Goal: Task Accomplishment & Management: Complete application form

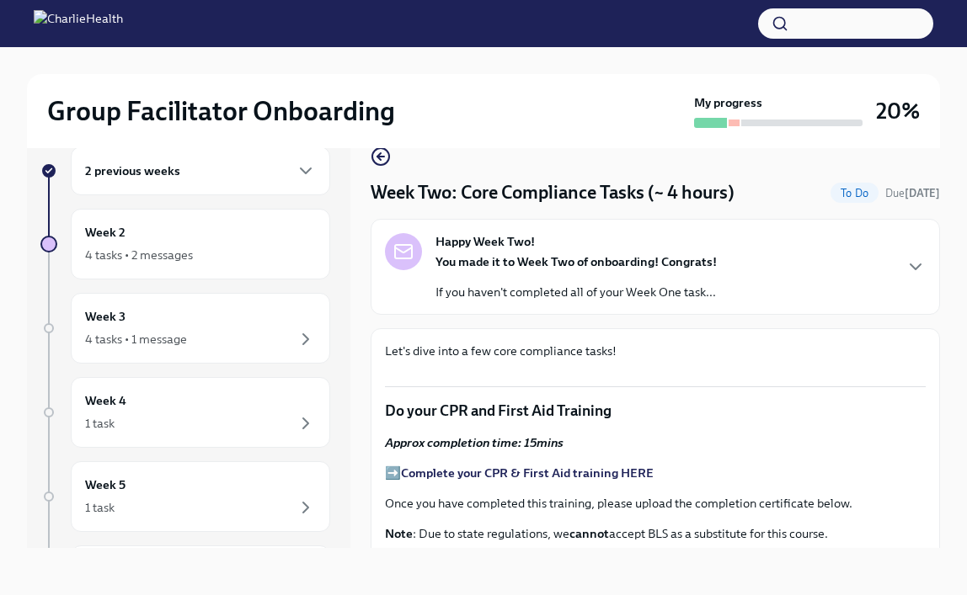
scroll to position [978, 0]
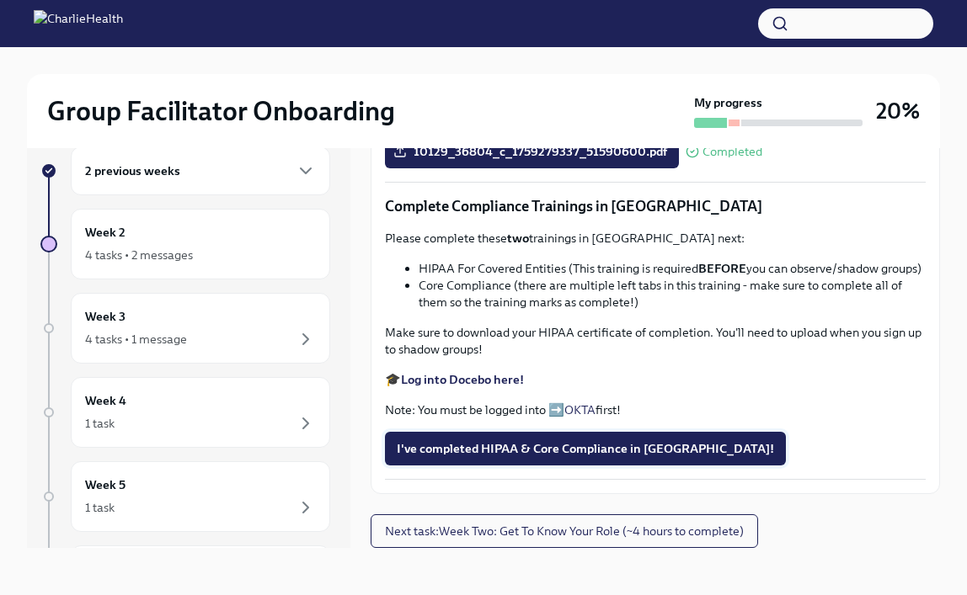
click at [600, 456] on span "I've completed HIPAA & Core Compliance in [GEOGRAPHIC_DATA]!" at bounding box center [585, 448] width 377 height 17
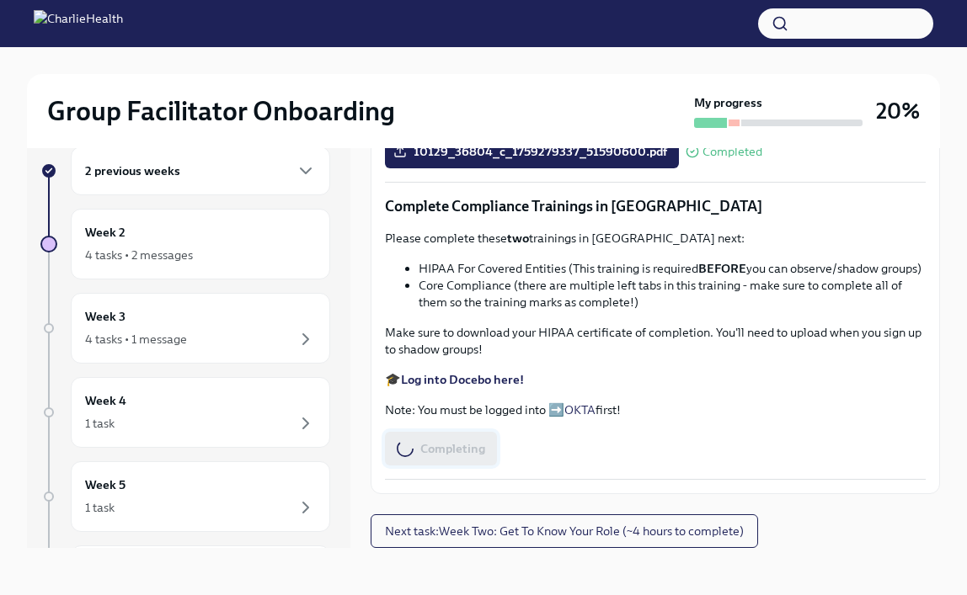
scroll to position [0, 0]
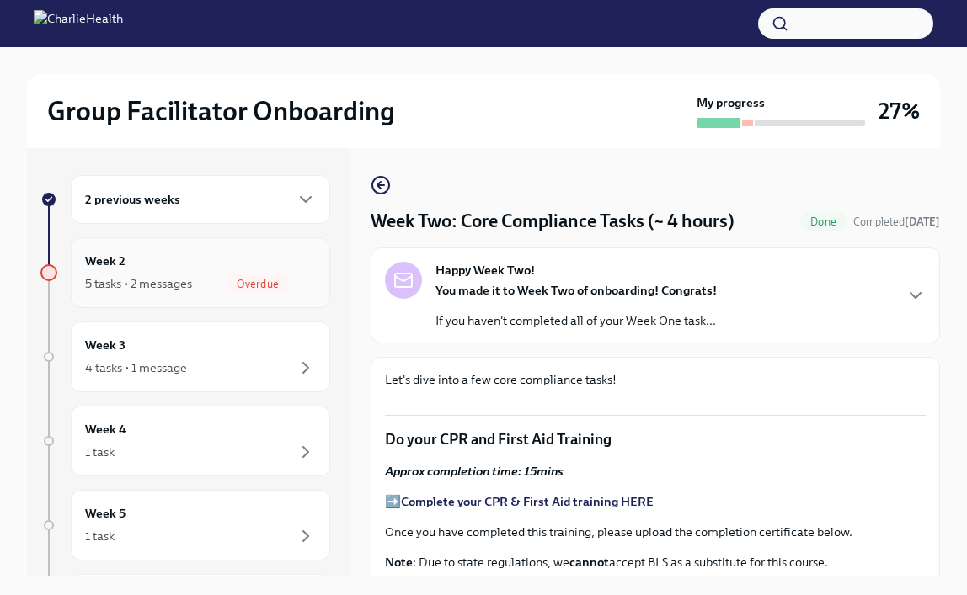
click at [285, 280] on span "Overdue" at bounding box center [257, 284] width 62 height 13
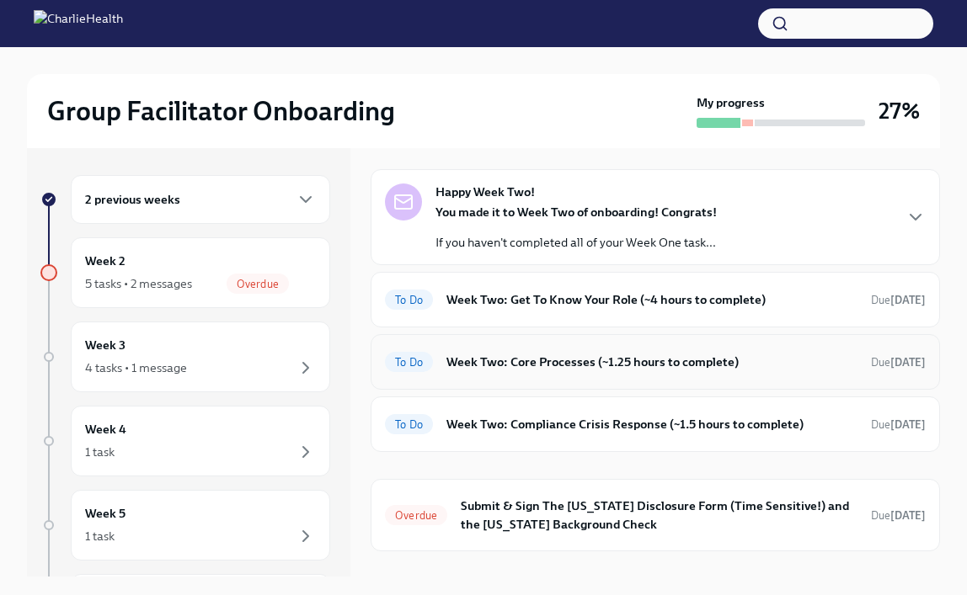
scroll to position [58, 0]
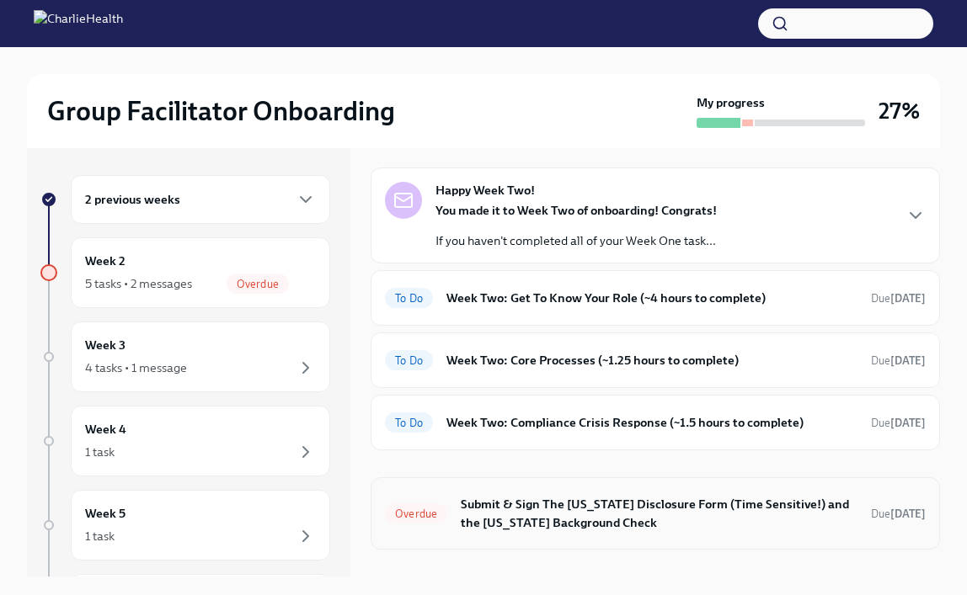
click at [554, 524] on h6 "Submit & Sign The [US_STATE] Disclosure Form (Time Sensitive!) and the [US_STAT…" at bounding box center [659, 513] width 397 height 37
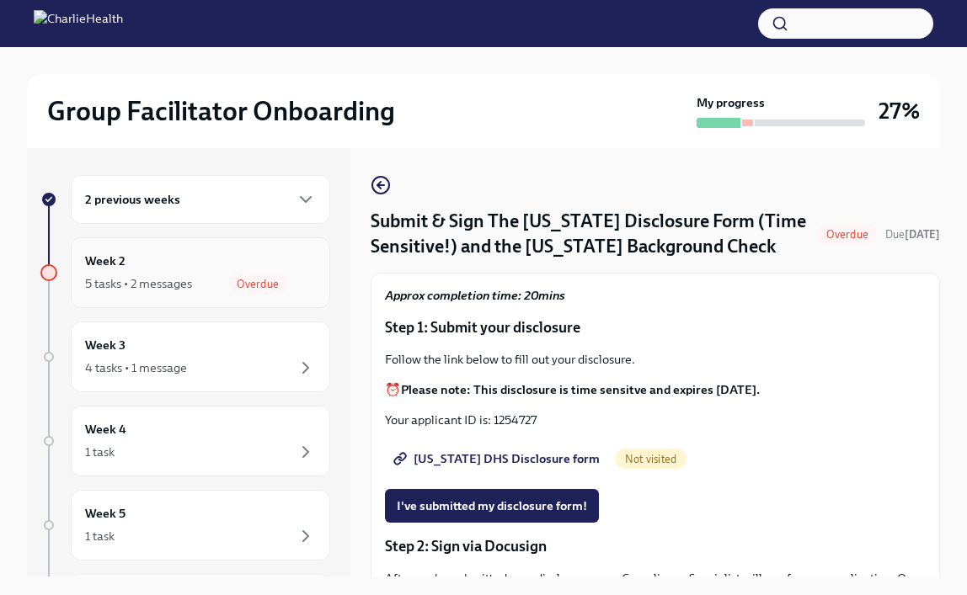
click at [210, 276] on div "5 tasks • 2 messages Overdue" at bounding box center [200, 284] width 231 height 20
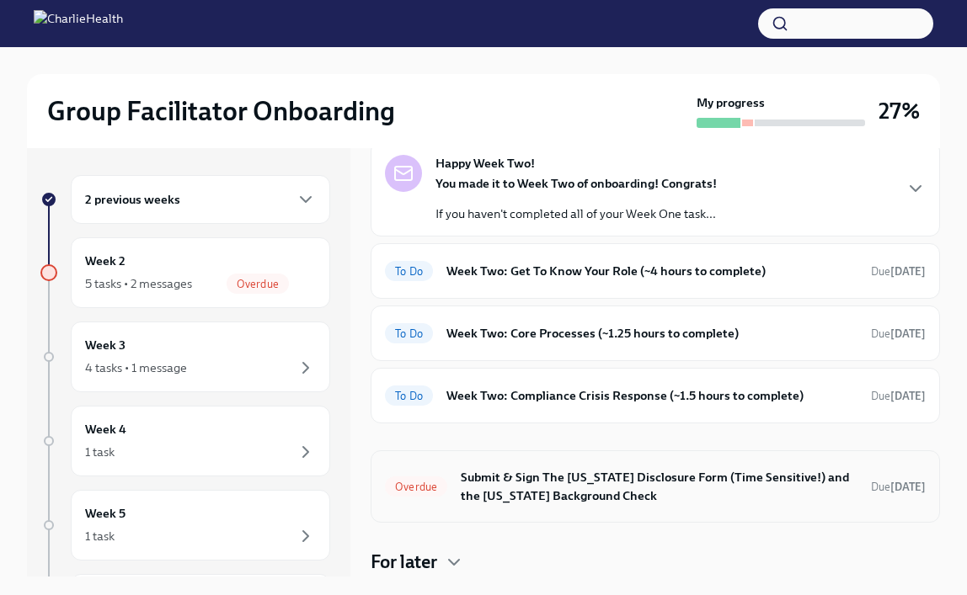
scroll to position [95, 0]
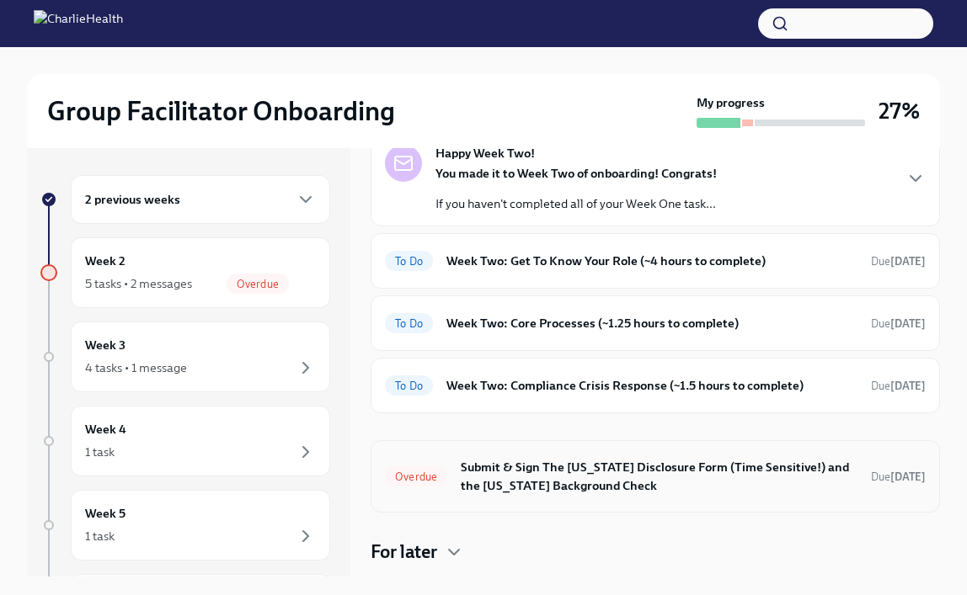
click at [593, 495] on div "Overdue Submit & Sign The [US_STATE] Disclosure Form (Time Sensitive!) and the …" at bounding box center [655, 477] width 541 height 44
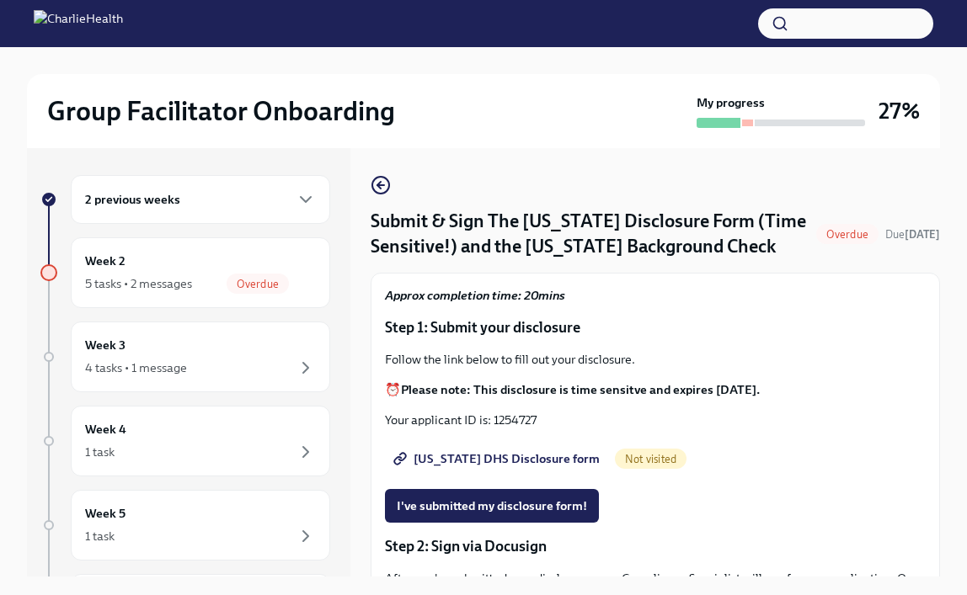
click at [517, 456] on span "[US_STATE] DHS Disclosure form" at bounding box center [498, 458] width 203 height 17
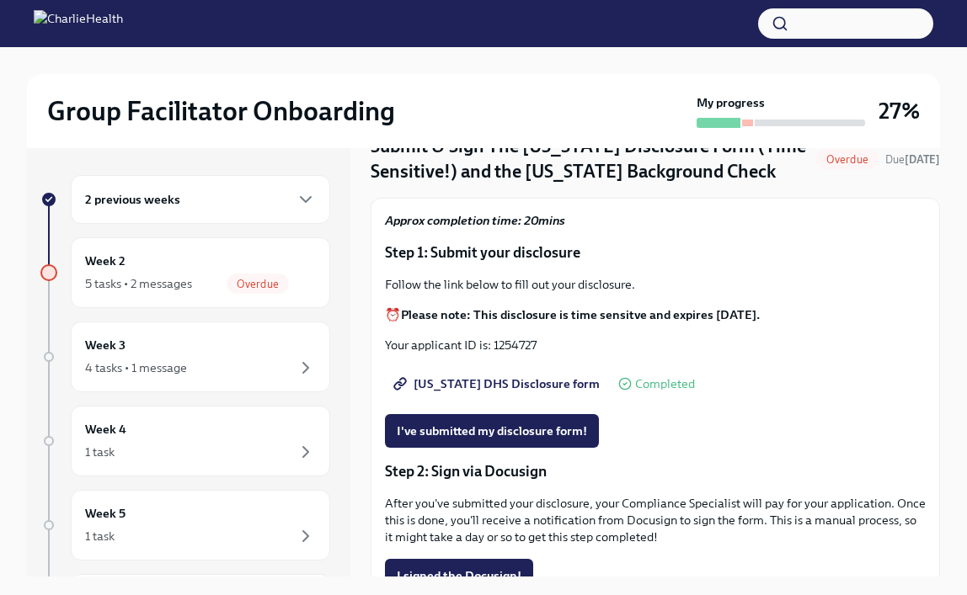
scroll to position [45, 0]
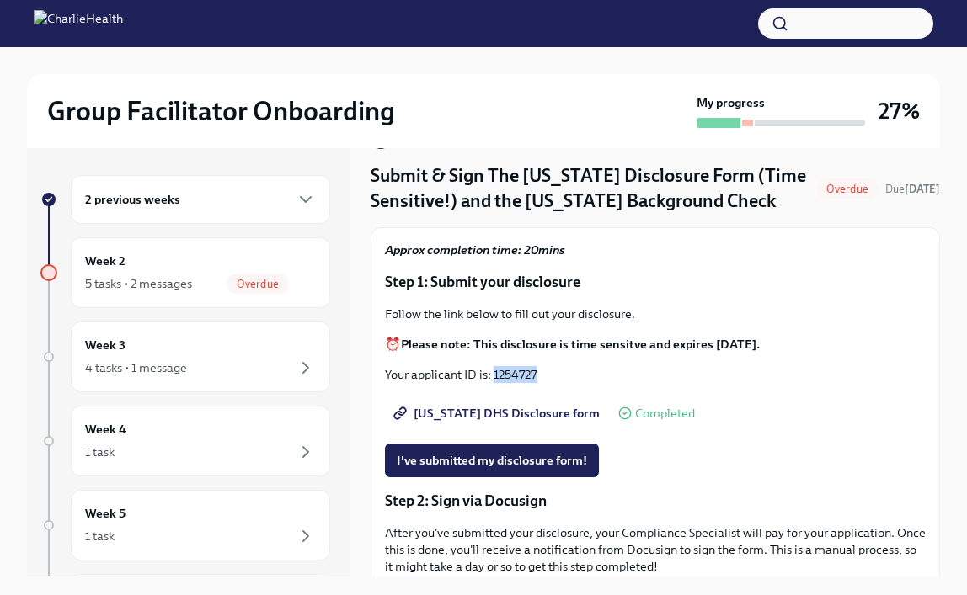
drag, startPoint x: 493, startPoint y: 375, endPoint x: 582, endPoint y: 376, distance: 89.3
click at [582, 376] on p "Your applicant ID is: 1254727" at bounding box center [655, 374] width 541 height 17
copy p "1254727"
click at [501, 463] on span "I've submitted my disclosure form!" at bounding box center [492, 460] width 190 height 17
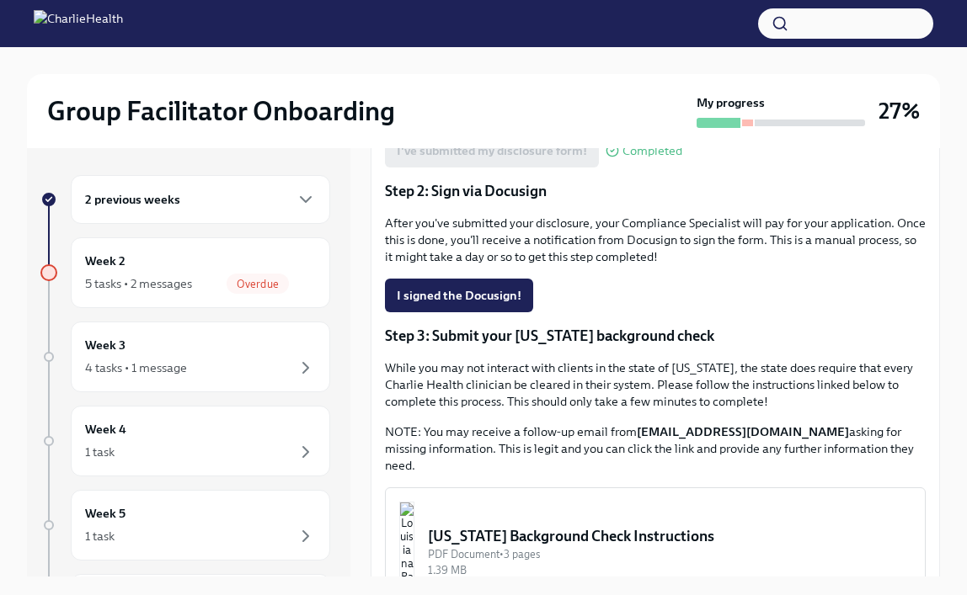
scroll to position [490, 0]
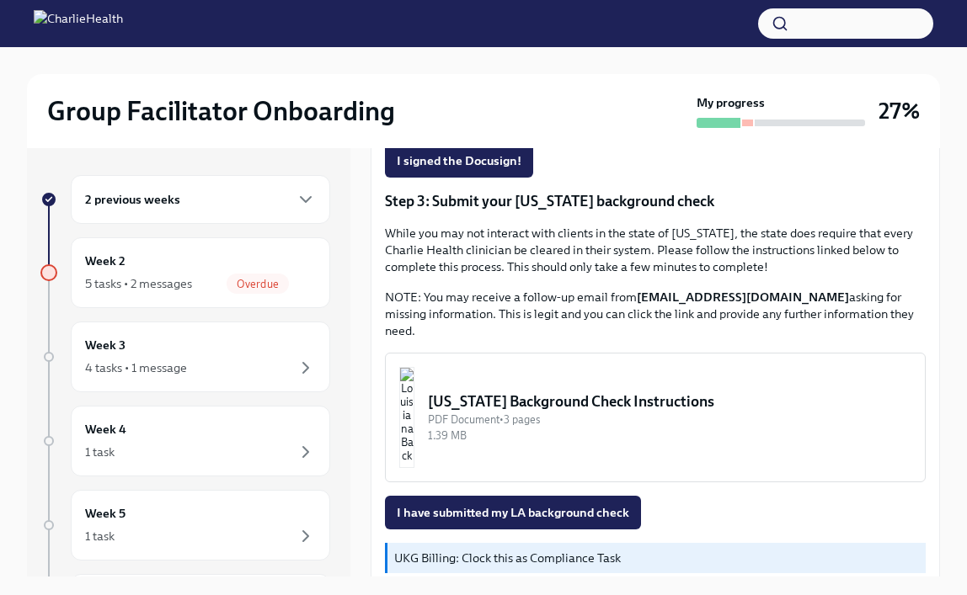
click at [414, 408] on img "button" at bounding box center [406, 417] width 15 height 101
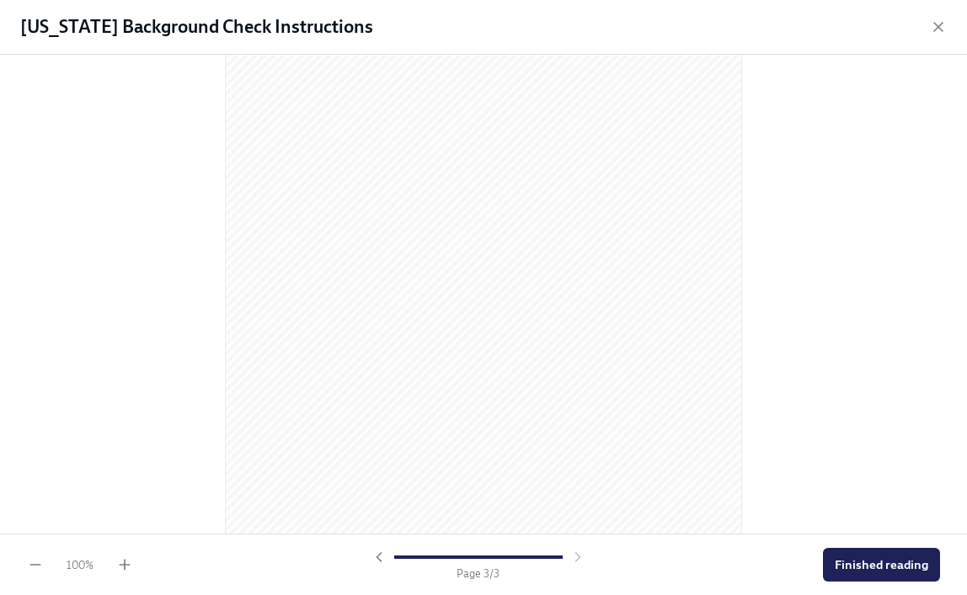
scroll to position [1580, 0]
click at [899, 565] on span "Finished reading" at bounding box center [880, 565] width 93 height 17
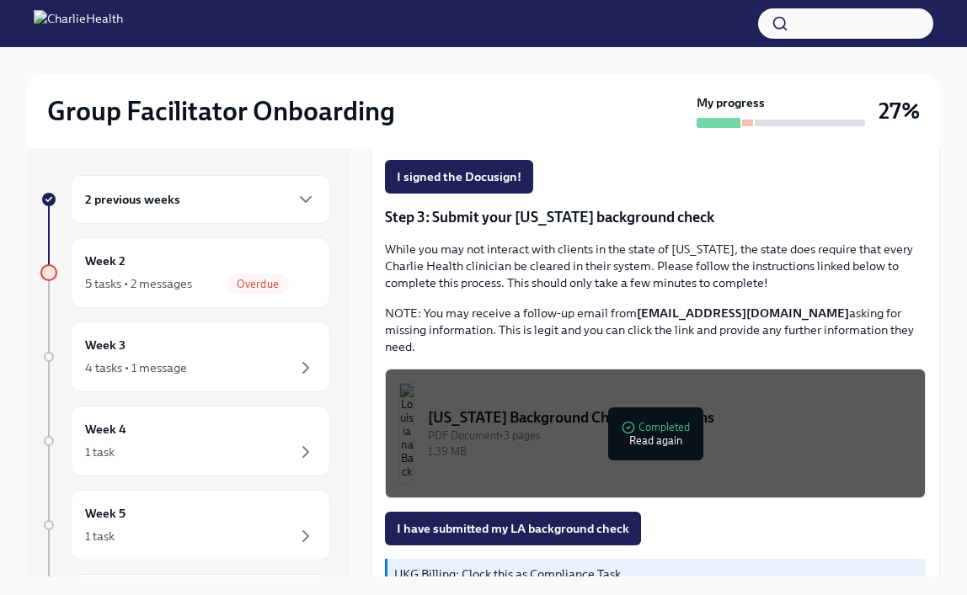
scroll to position [475, 0]
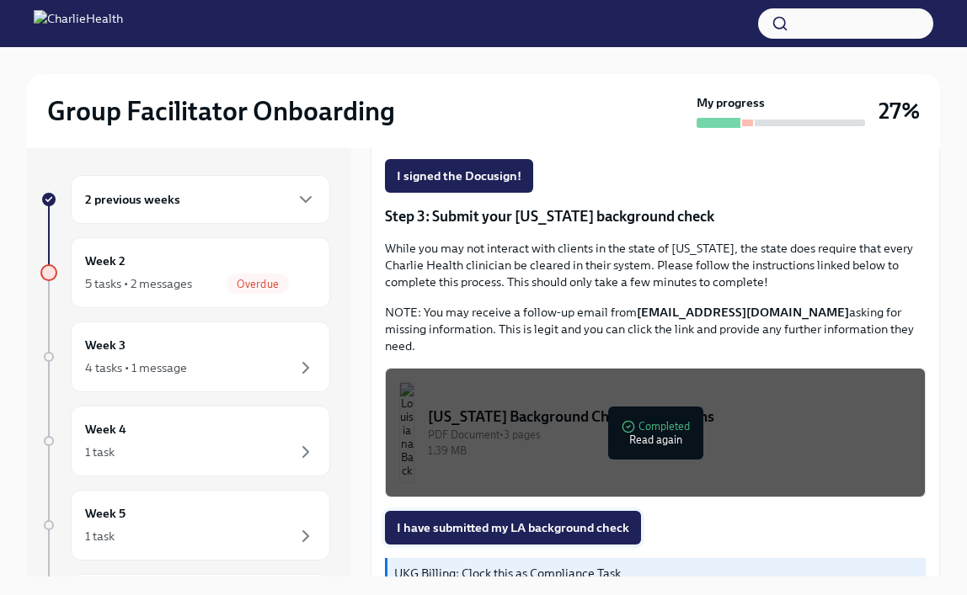
click at [566, 531] on span "I have submitted my LA background check" at bounding box center [513, 527] width 232 height 17
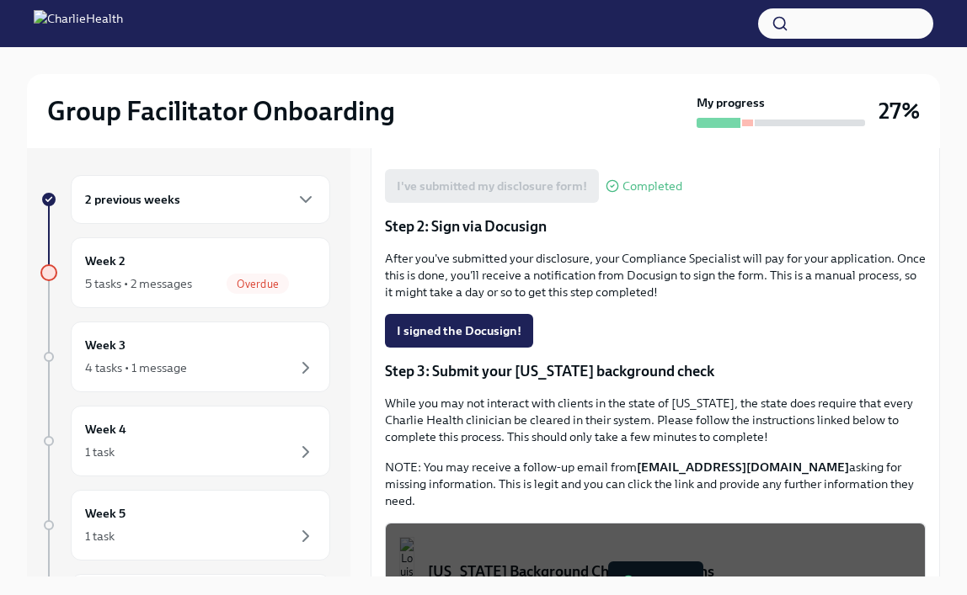
scroll to position [323, 0]
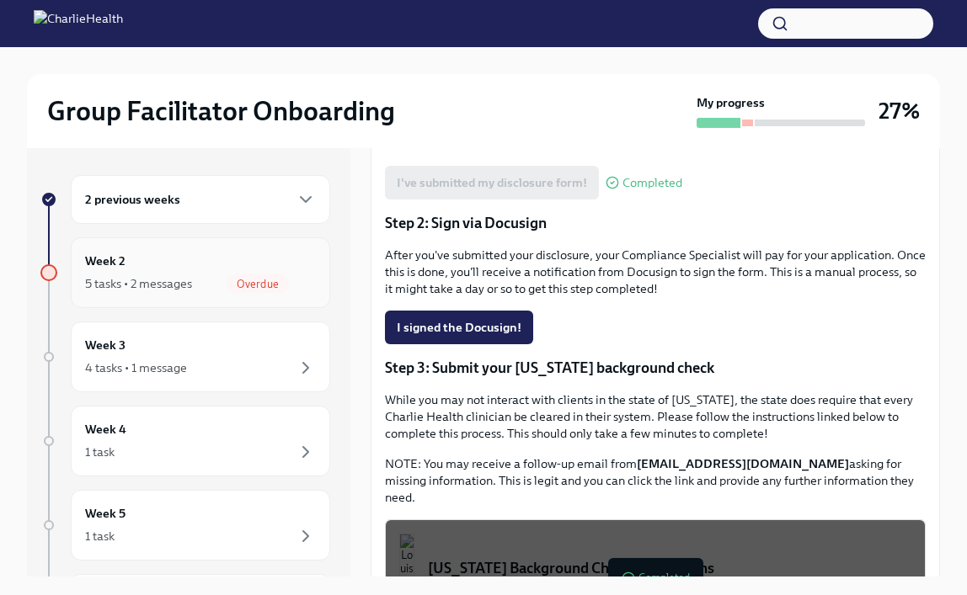
click at [299, 282] on icon "button" at bounding box center [306, 284] width 20 height 20
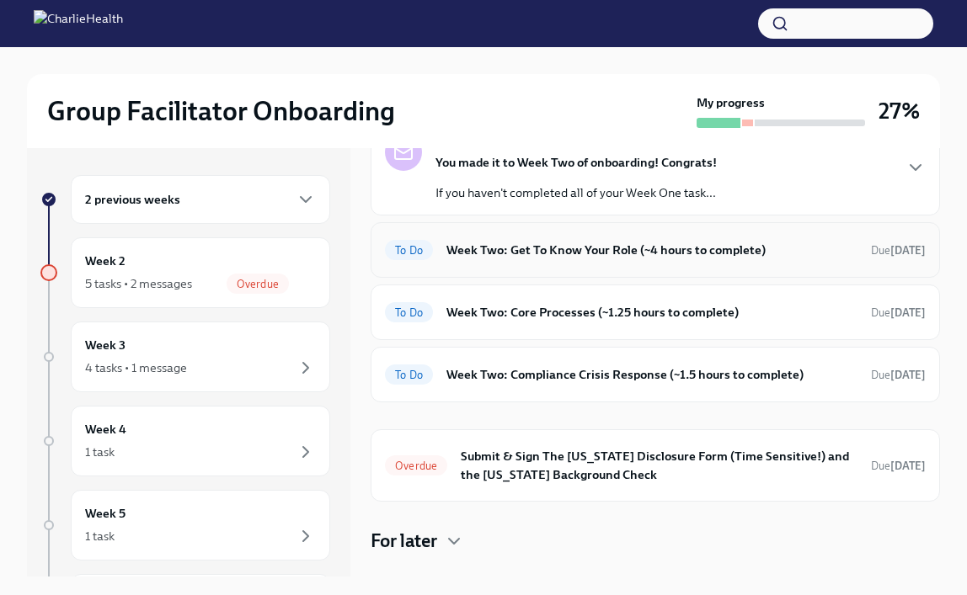
scroll to position [82, 0]
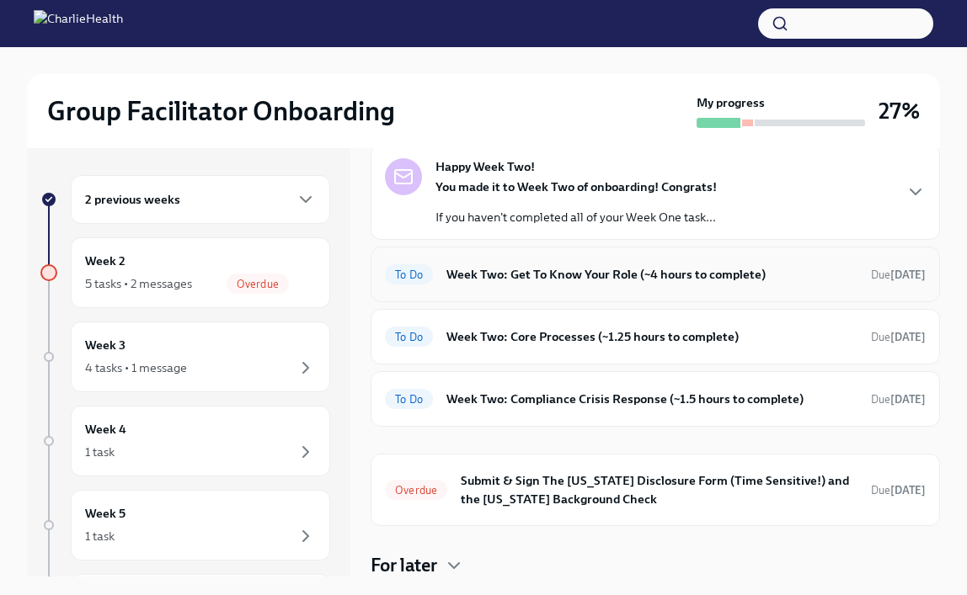
click at [747, 281] on h6 "Week Two: Get To Know Your Role (~4 hours to complete)" at bounding box center [651, 274] width 411 height 19
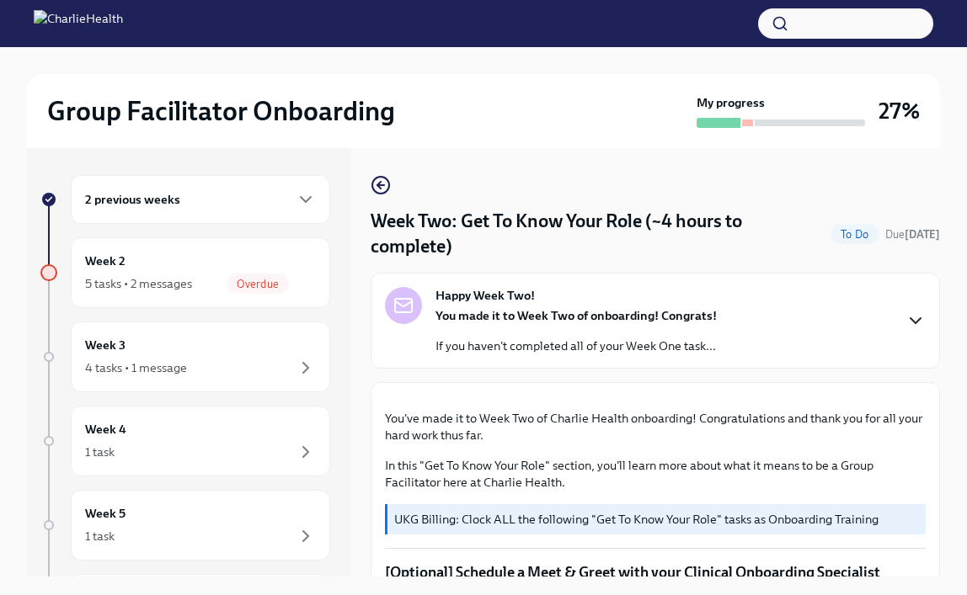
click at [911, 316] on icon "button" at bounding box center [915, 321] width 20 height 20
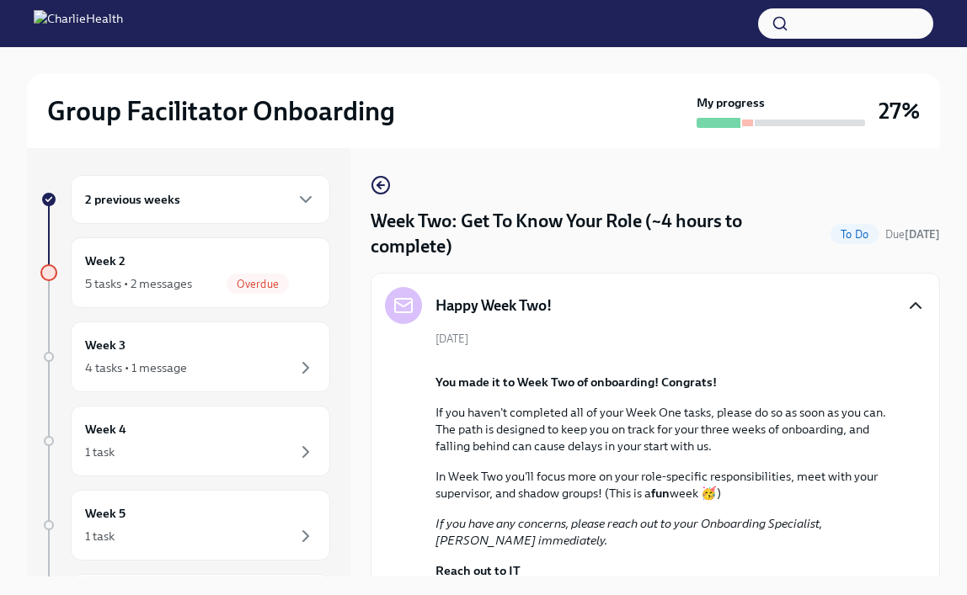
click at [919, 304] on icon "button" at bounding box center [915, 306] width 20 height 20
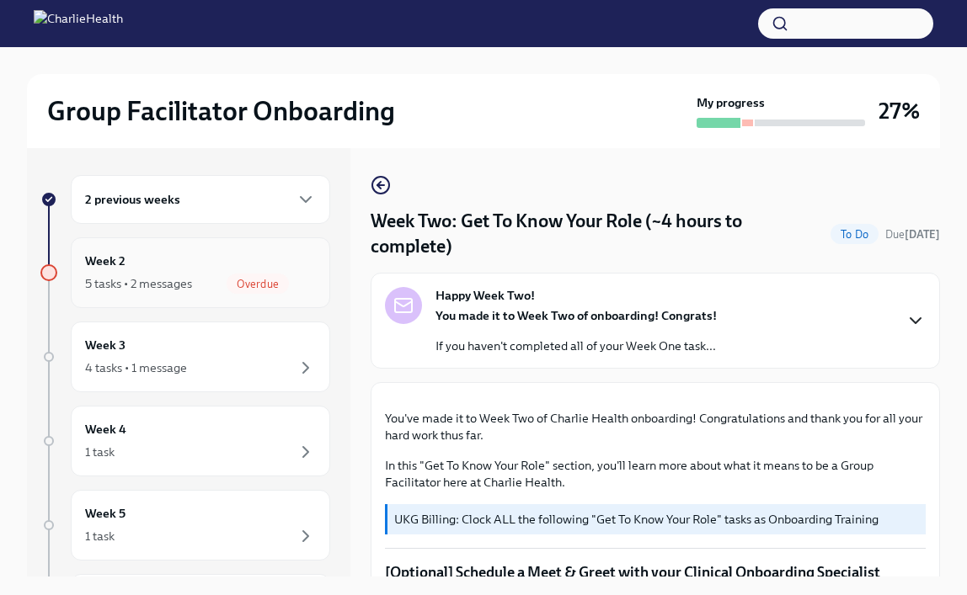
click at [170, 280] on div "5 tasks • 2 messages" at bounding box center [138, 283] width 107 height 17
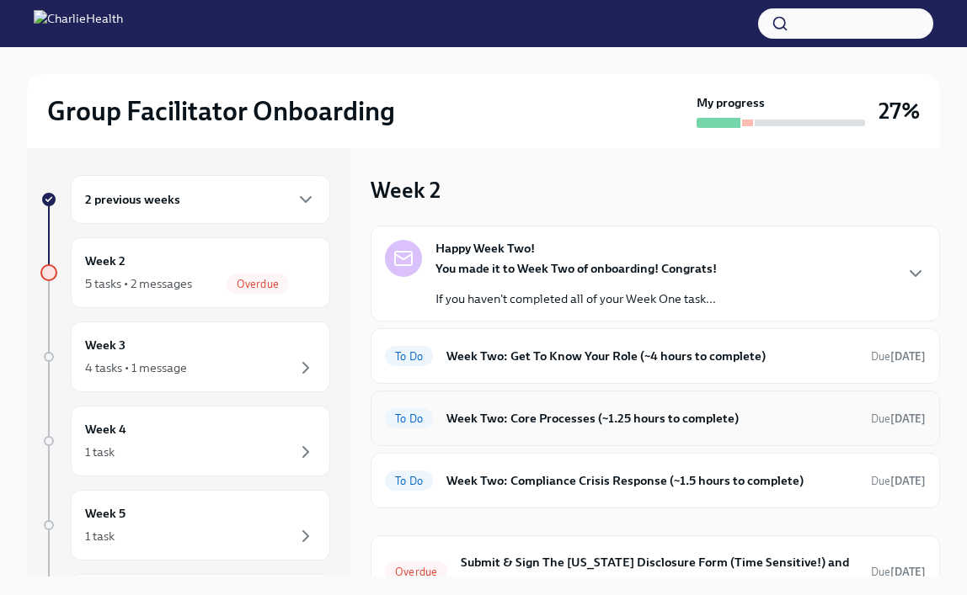
scroll to position [136, 0]
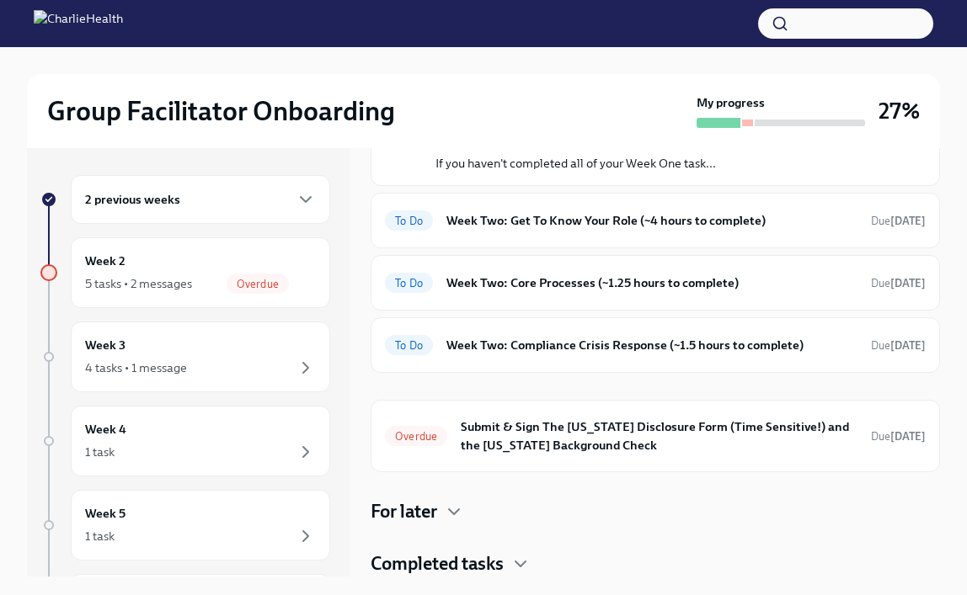
click at [493, 570] on h4 "Completed tasks" at bounding box center [436, 563] width 133 height 25
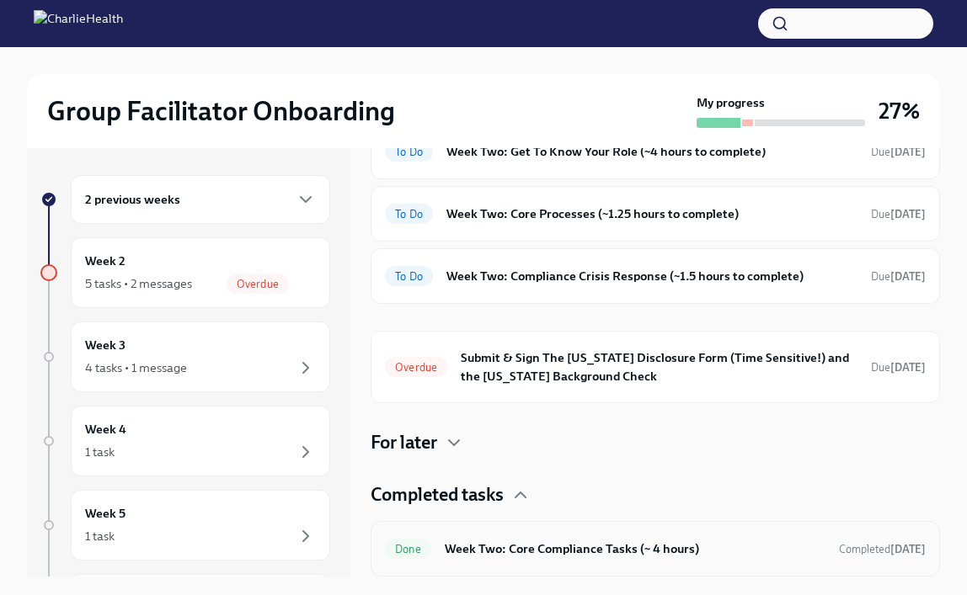
click at [672, 549] on h6 "Week Two: Core Compliance Tasks (~ 4 hours)" at bounding box center [635, 549] width 381 height 19
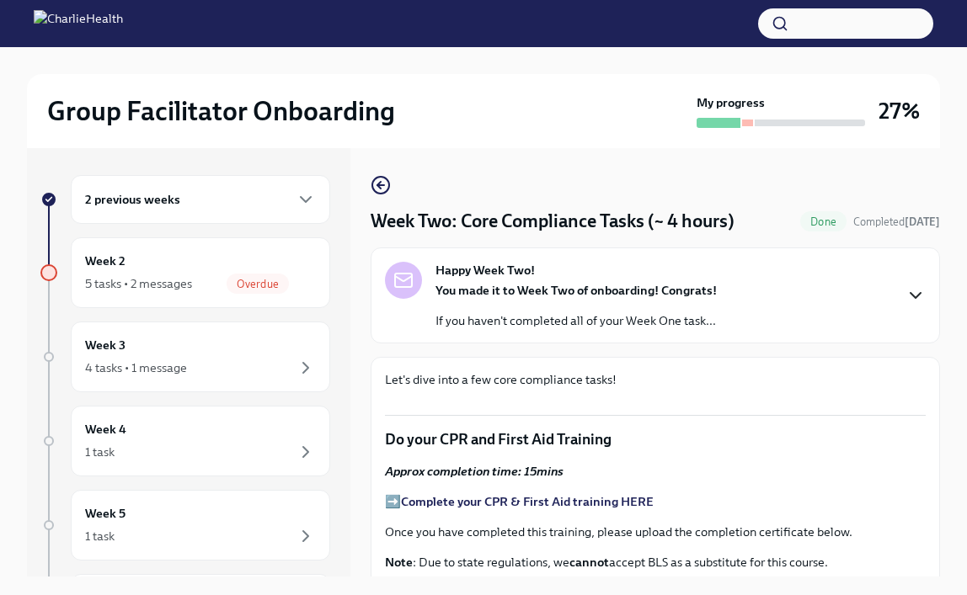
click at [905, 301] on icon "button" at bounding box center [915, 295] width 20 height 20
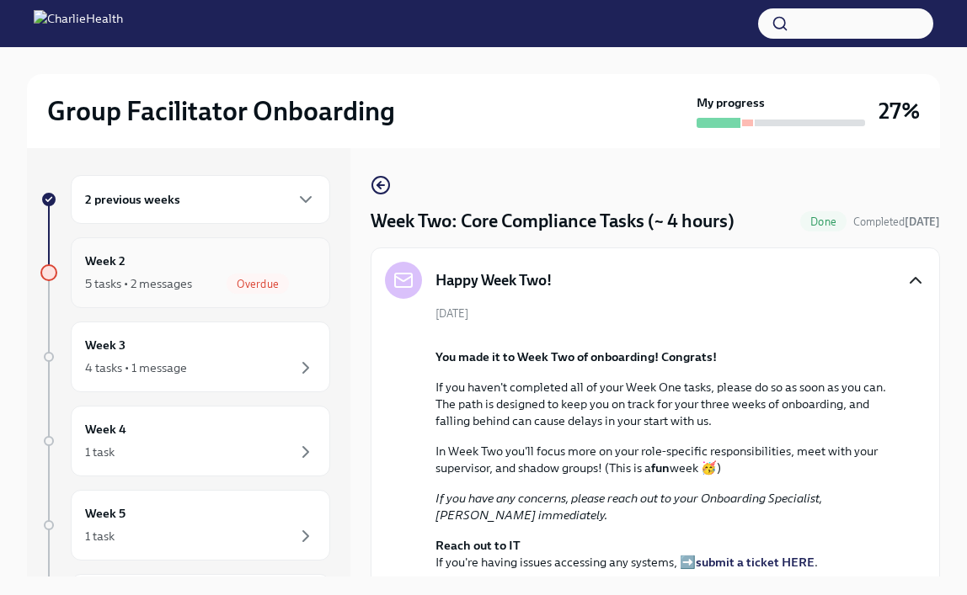
click at [142, 296] on div "Week 2 5 tasks • 2 messages Overdue" at bounding box center [200, 272] width 259 height 71
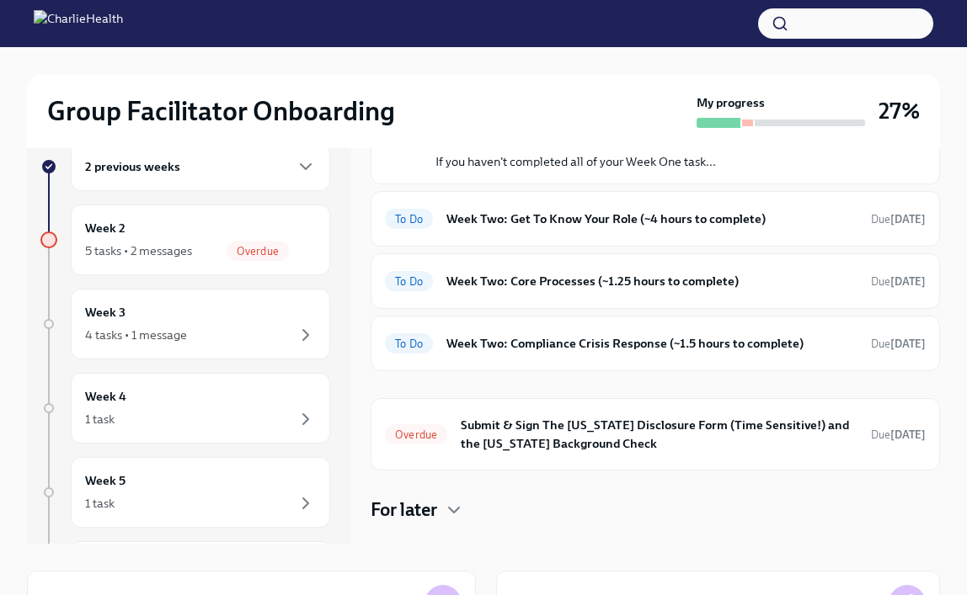
scroll to position [136, 0]
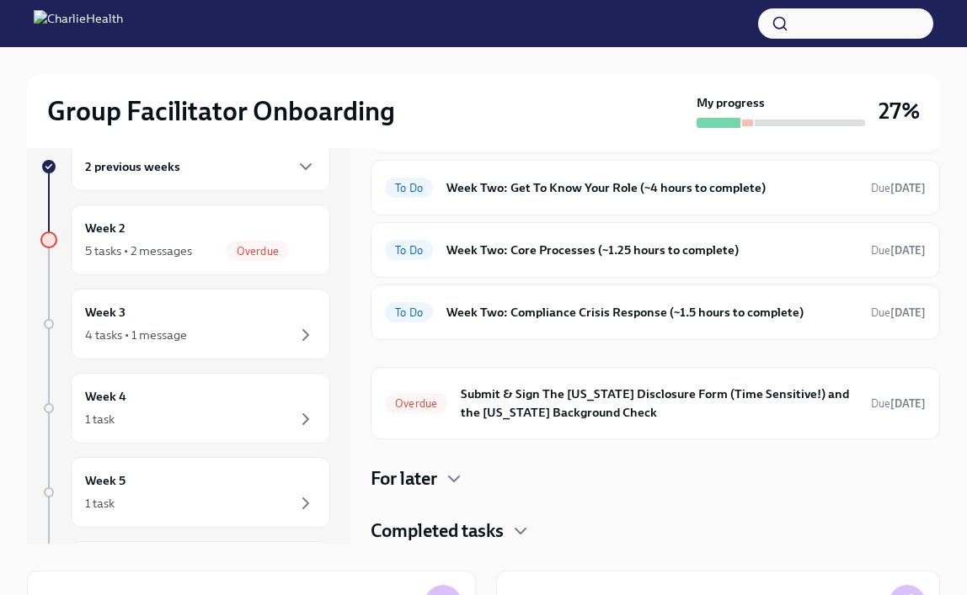
click at [484, 538] on h4 "Completed tasks" at bounding box center [436, 531] width 133 height 25
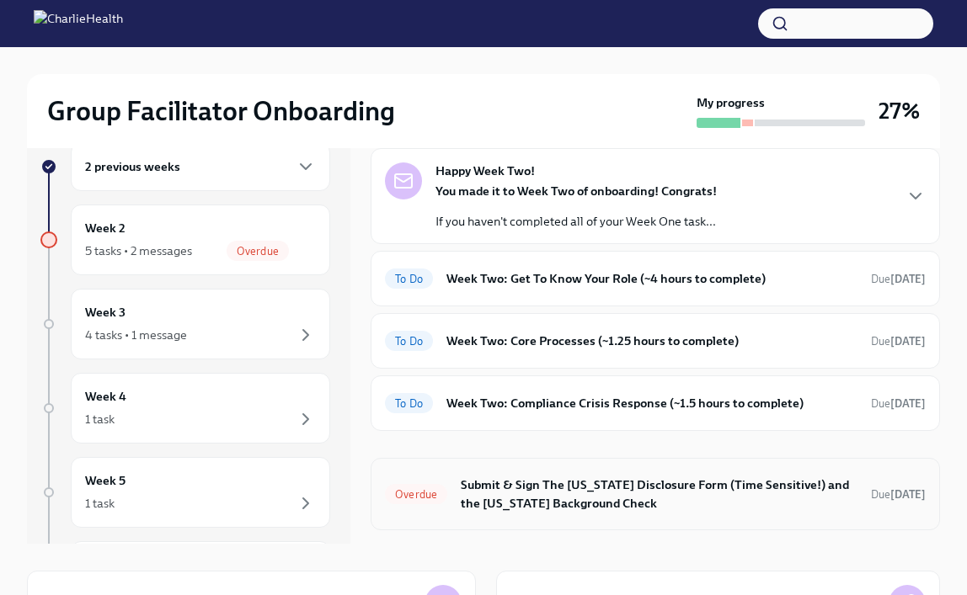
scroll to position [92, 0]
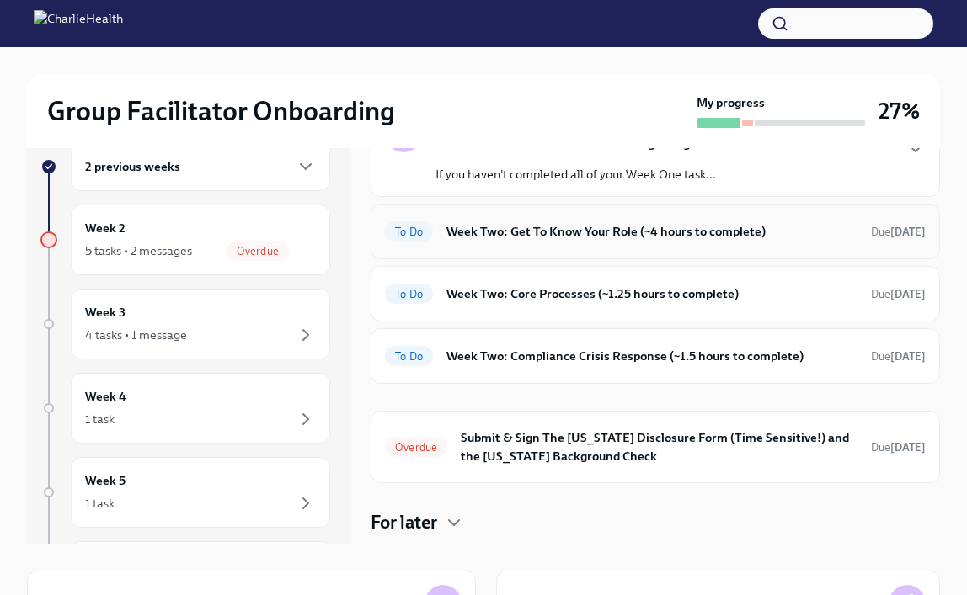
click at [594, 232] on h6 "Week Two: Get To Know Your Role (~4 hours to complete)" at bounding box center [651, 231] width 411 height 19
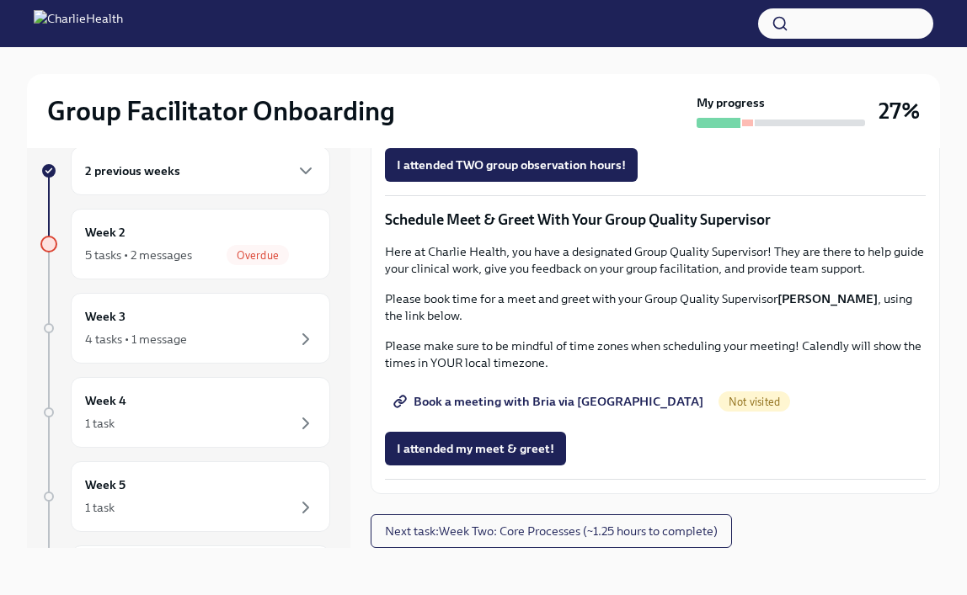
scroll to position [1261, 0]
click at [534, 88] on link "Group Observation Instructions" at bounding box center [493, 71] width 217 height 34
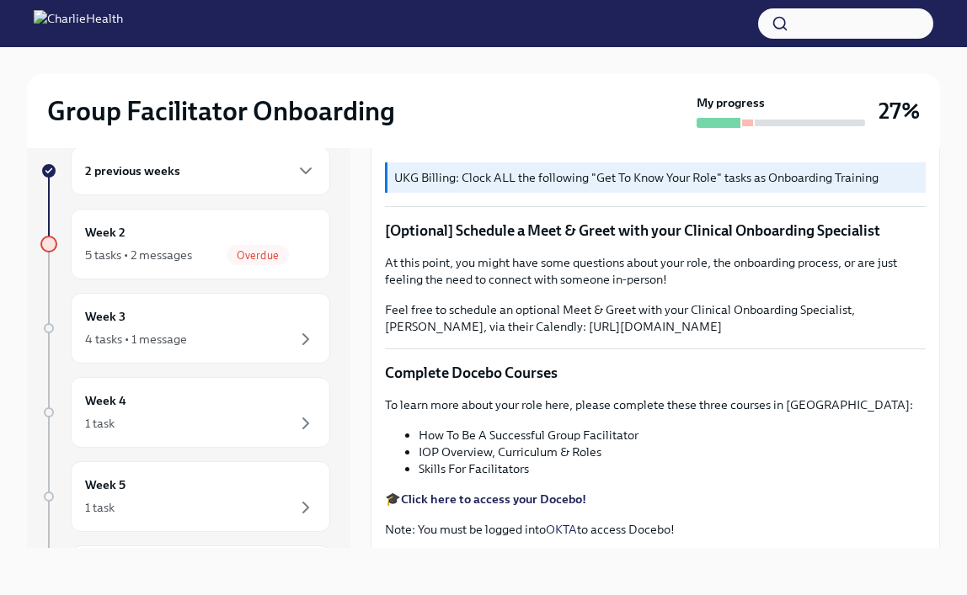
scroll to position [0, 0]
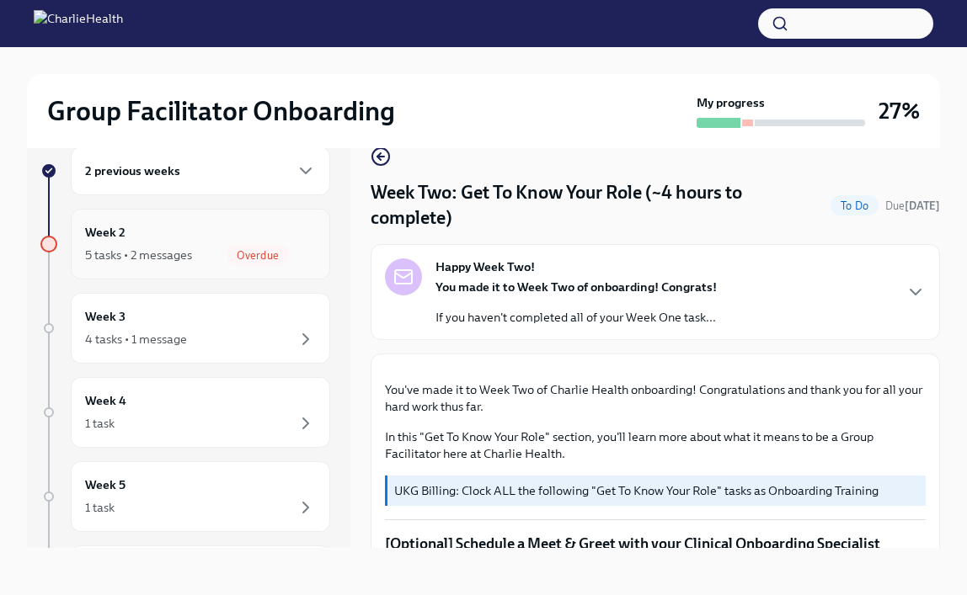
click at [204, 252] on div "5 tasks • 2 messages Overdue" at bounding box center [200, 255] width 231 height 20
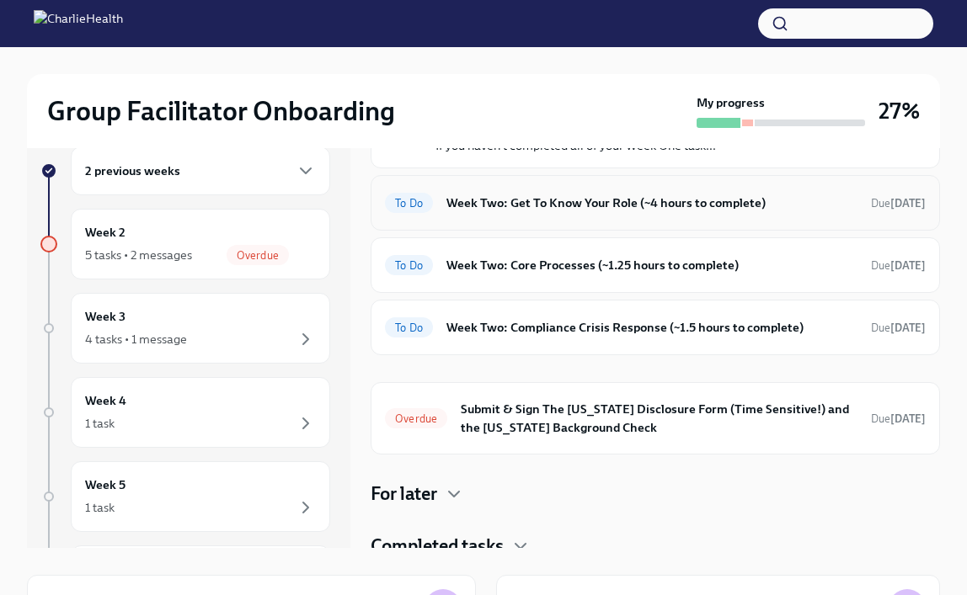
scroll to position [136, 0]
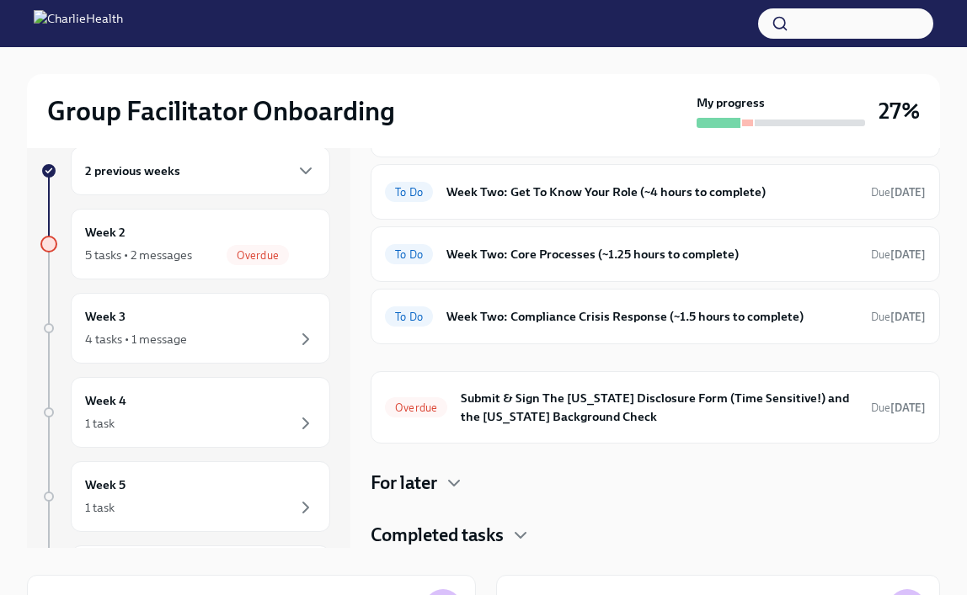
click at [455, 536] on h4 "Completed tasks" at bounding box center [436, 535] width 133 height 25
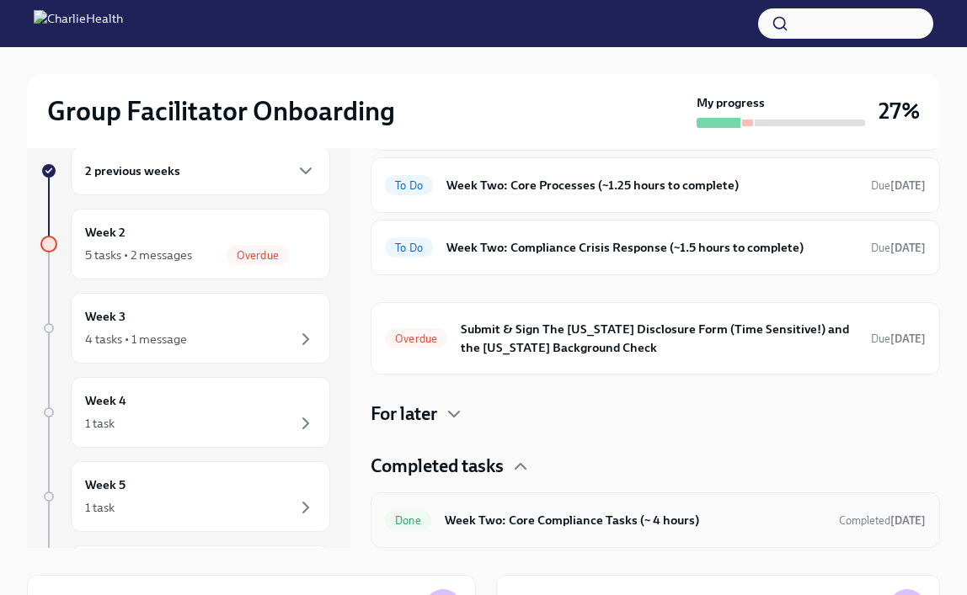
click at [550, 535] on div "Done Week Two: Core Compliance Tasks (~ 4 hours) Completed [DATE]" at bounding box center [654, 521] width 569 height 56
click at [554, 518] on h6 "Week Two: Core Compliance Tasks (~ 4 hours)" at bounding box center [635, 520] width 381 height 19
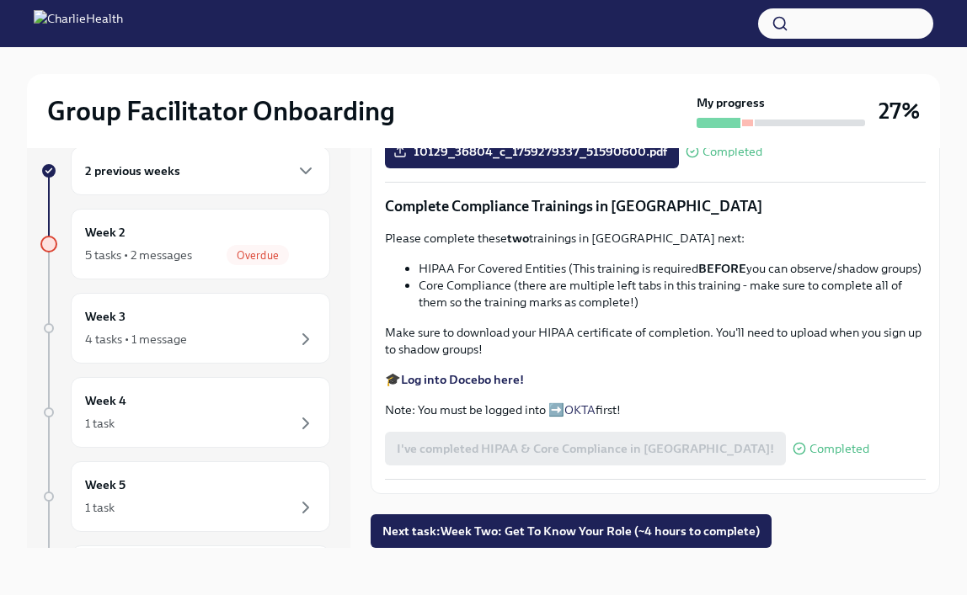
scroll to position [978, 0]
click at [504, 376] on strong "Log into Docebo here!" at bounding box center [462, 379] width 123 height 15
click at [244, 255] on span "Overdue" at bounding box center [257, 255] width 62 height 13
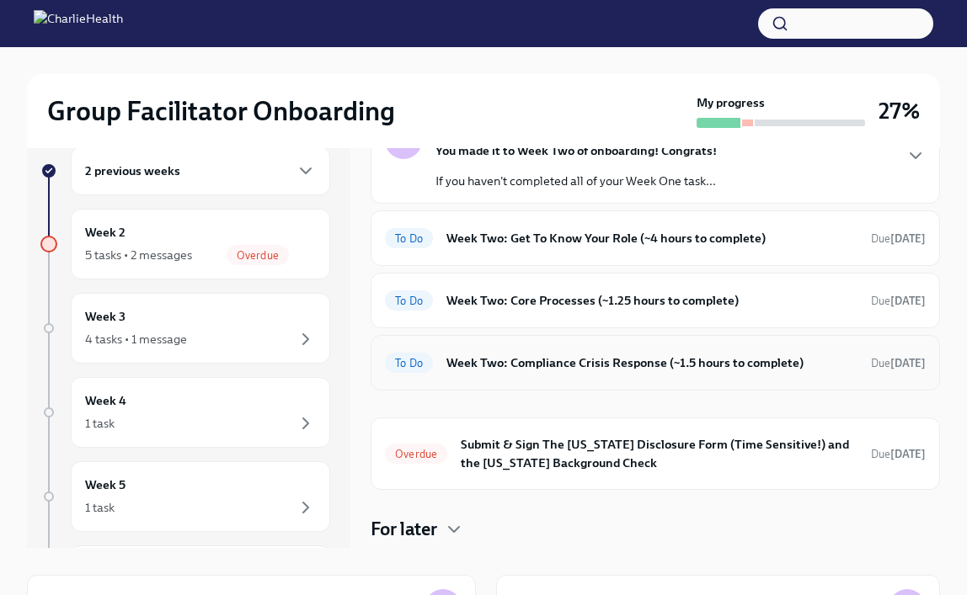
scroll to position [88, 0]
click at [525, 240] on h6 "Week Two: Get To Know Your Role (~4 hours to complete)" at bounding box center [651, 239] width 411 height 19
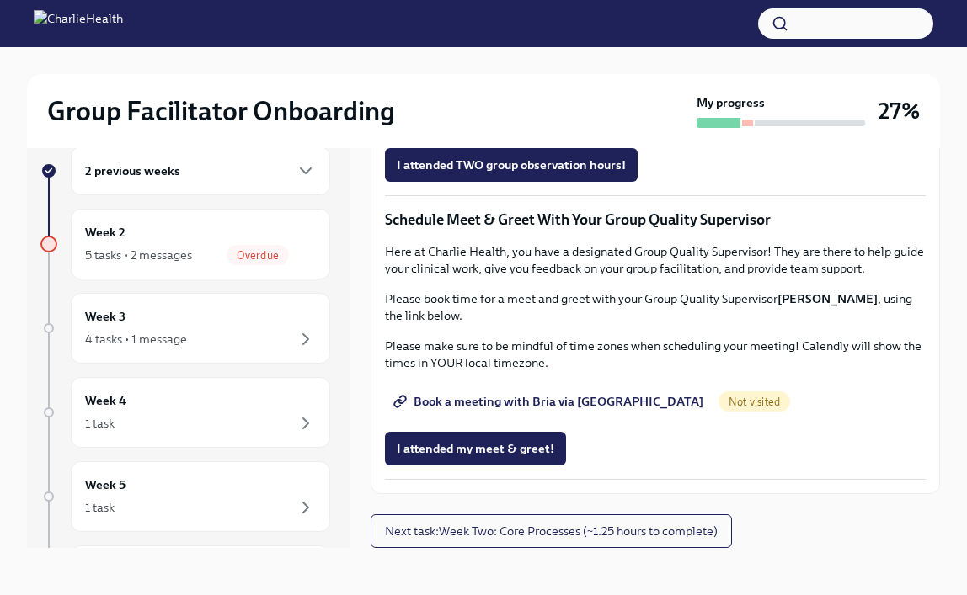
scroll to position [1561, 0]
click at [577, 410] on span "Book a meeting with Bria via [GEOGRAPHIC_DATA]" at bounding box center [550, 401] width 306 height 17
